Goal: Transaction & Acquisition: Download file/media

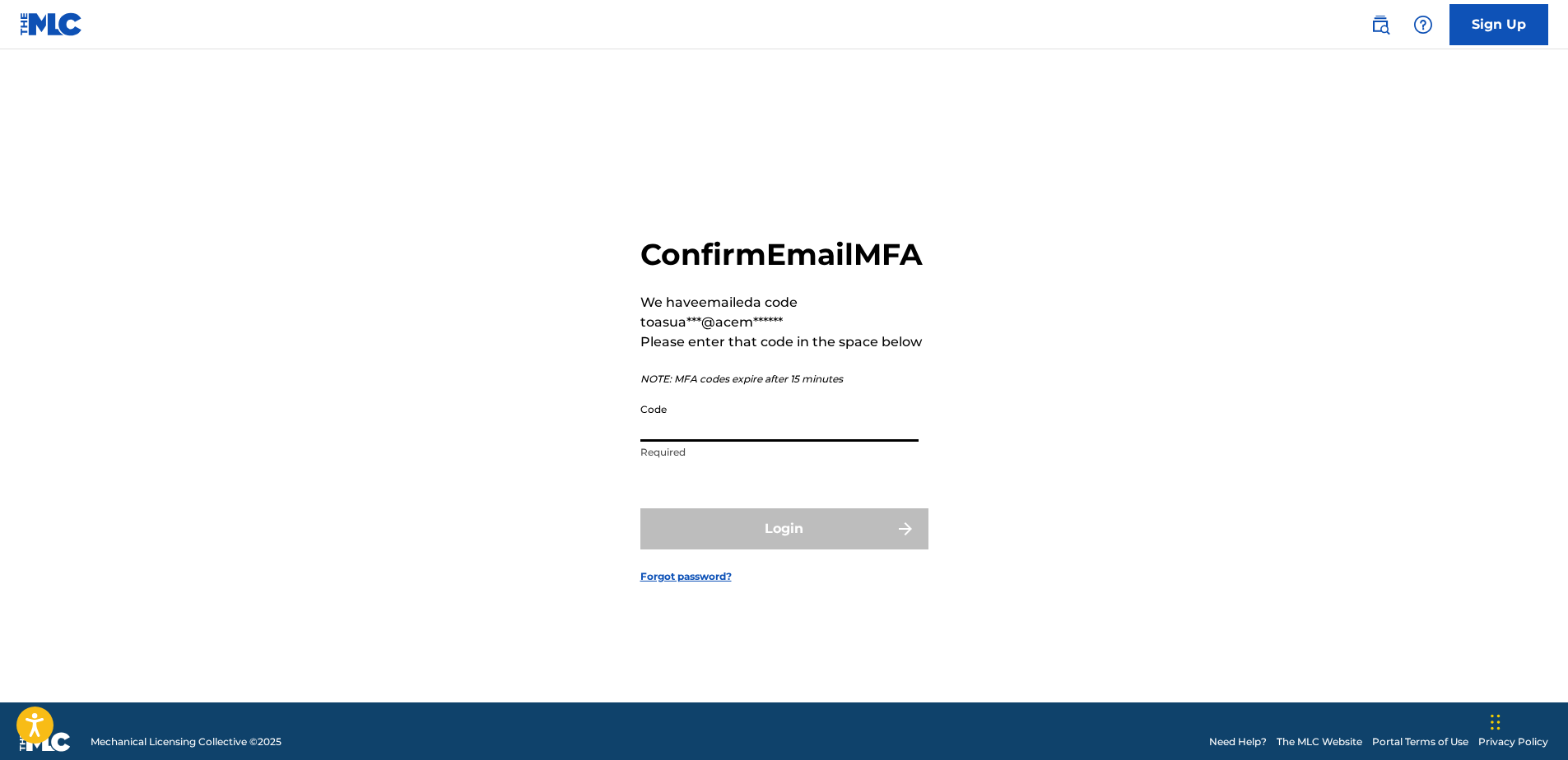
paste input "834832"
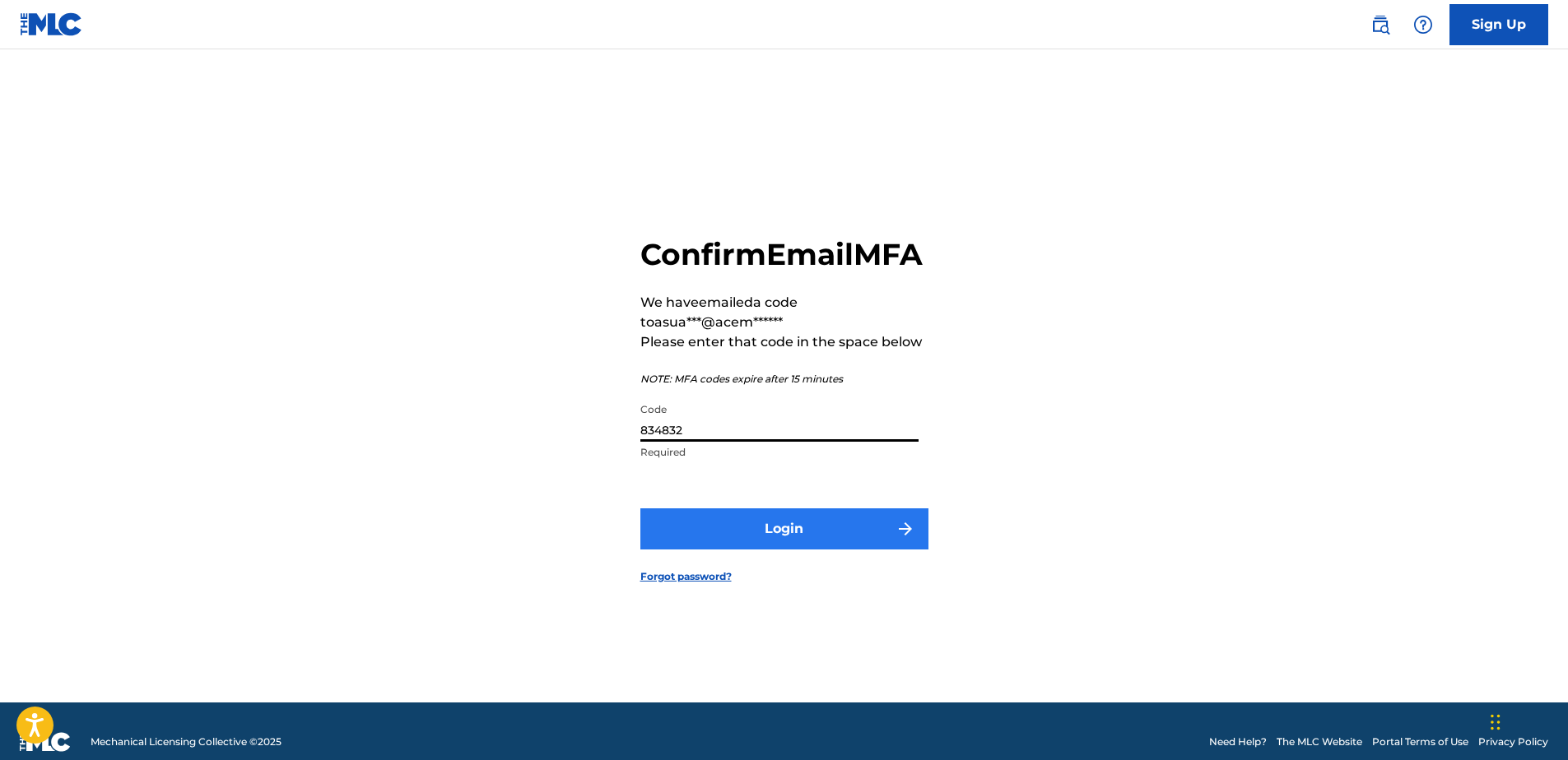
type input "834832"
click at [682, 539] on button "Login" at bounding box center [784, 529] width 288 height 41
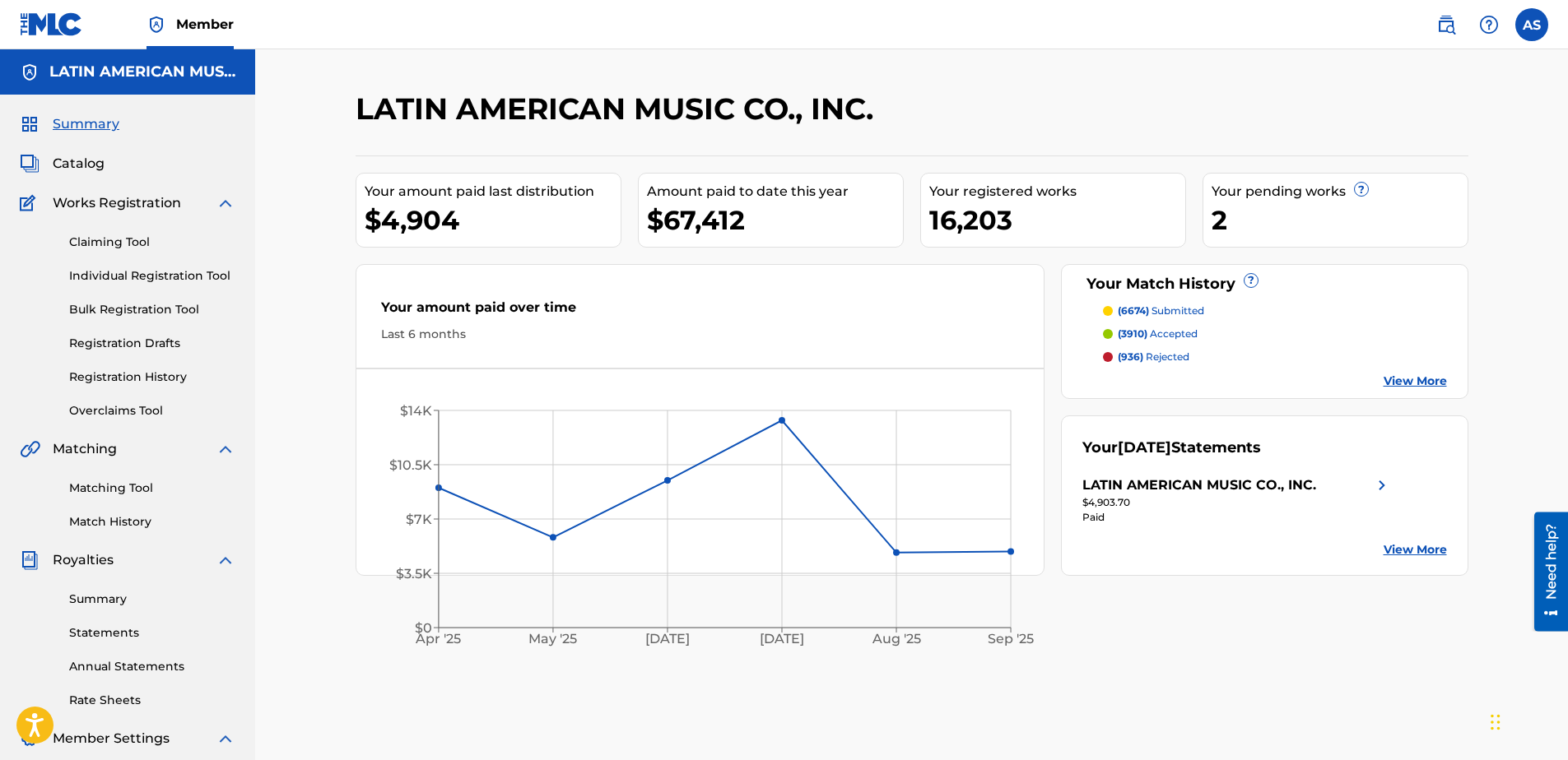
click at [546, 712] on div "LATIN AMERICAN MUSIC CO., INC. Your amount paid last distribution $4,904 Amount…" at bounding box center [911, 516] width 1152 height 851
click at [91, 165] on span "Catalog" at bounding box center [78, 164] width 52 height 20
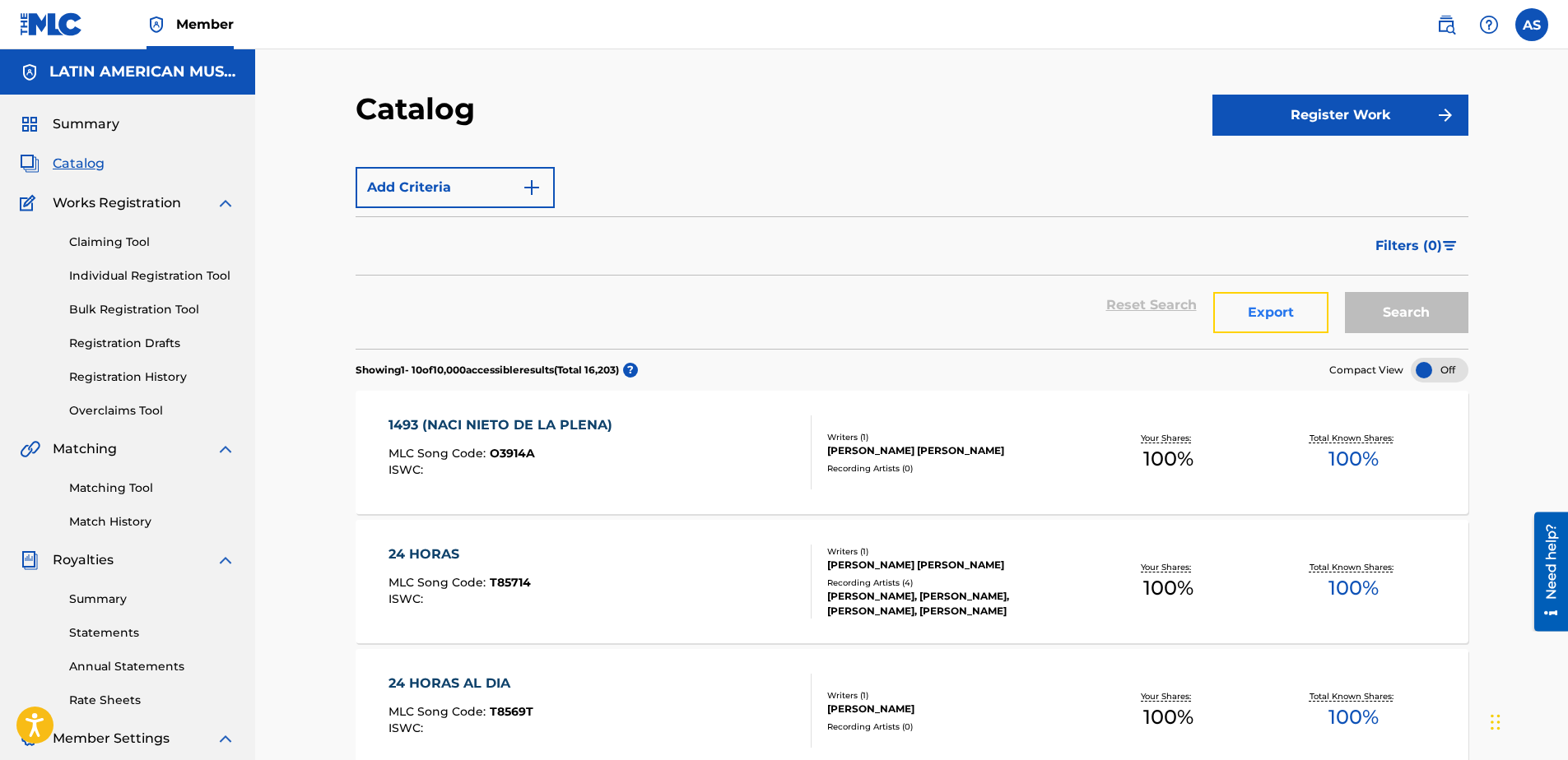
click at [1253, 318] on button "Export" at bounding box center [1270, 312] width 115 height 41
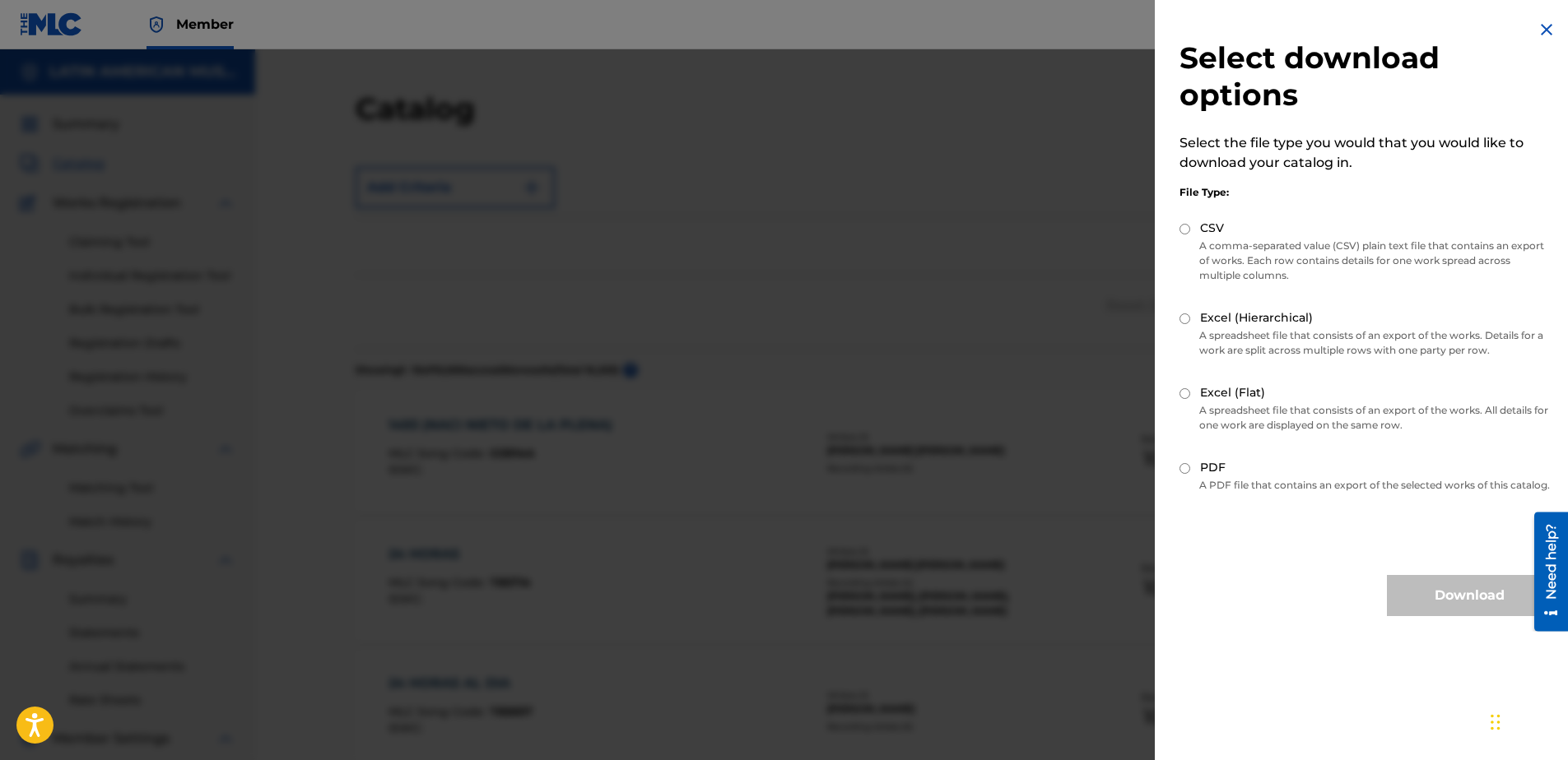
click at [1186, 391] on input "Excel (Flat)" at bounding box center [1184, 393] width 11 height 11
radio input "true"
click at [1434, 616] on button "Download" at bounding box center [1469, 595] width 165 height 41
click at [828, 547] on div at bounding box center [784, 430] width 1568 height 760
